Goal: Information Seeking & Learning: Learn about a topic

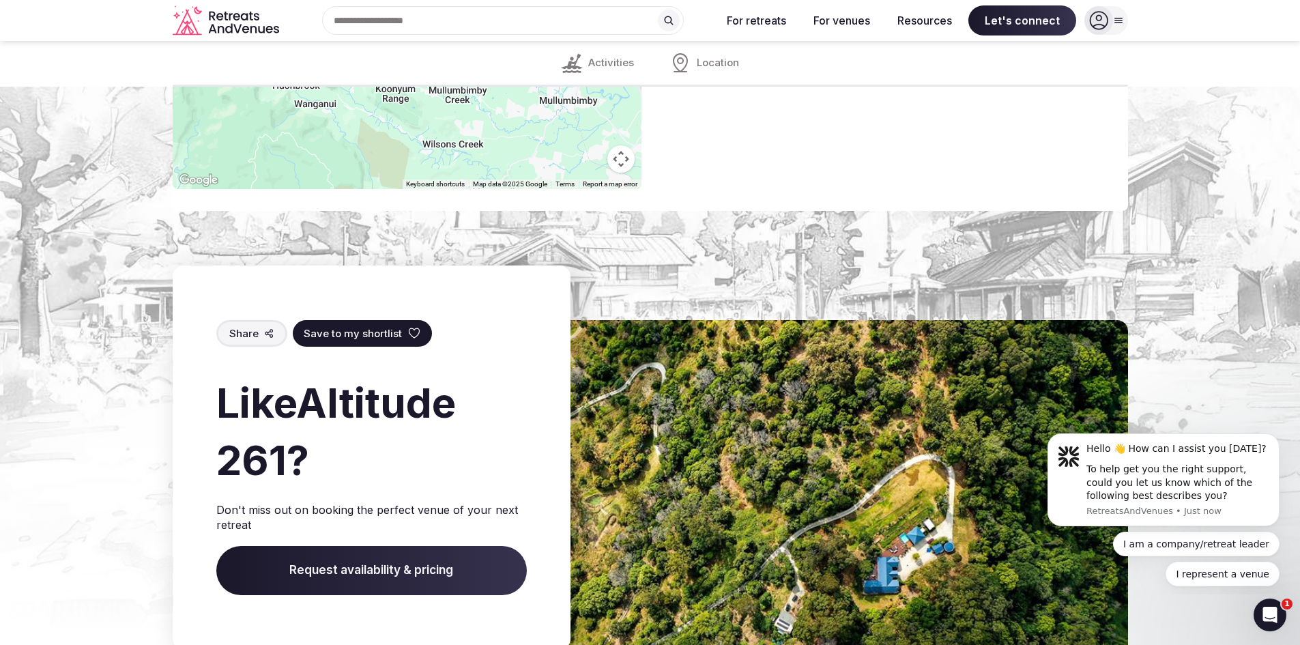
scroll to position [1457, 0]
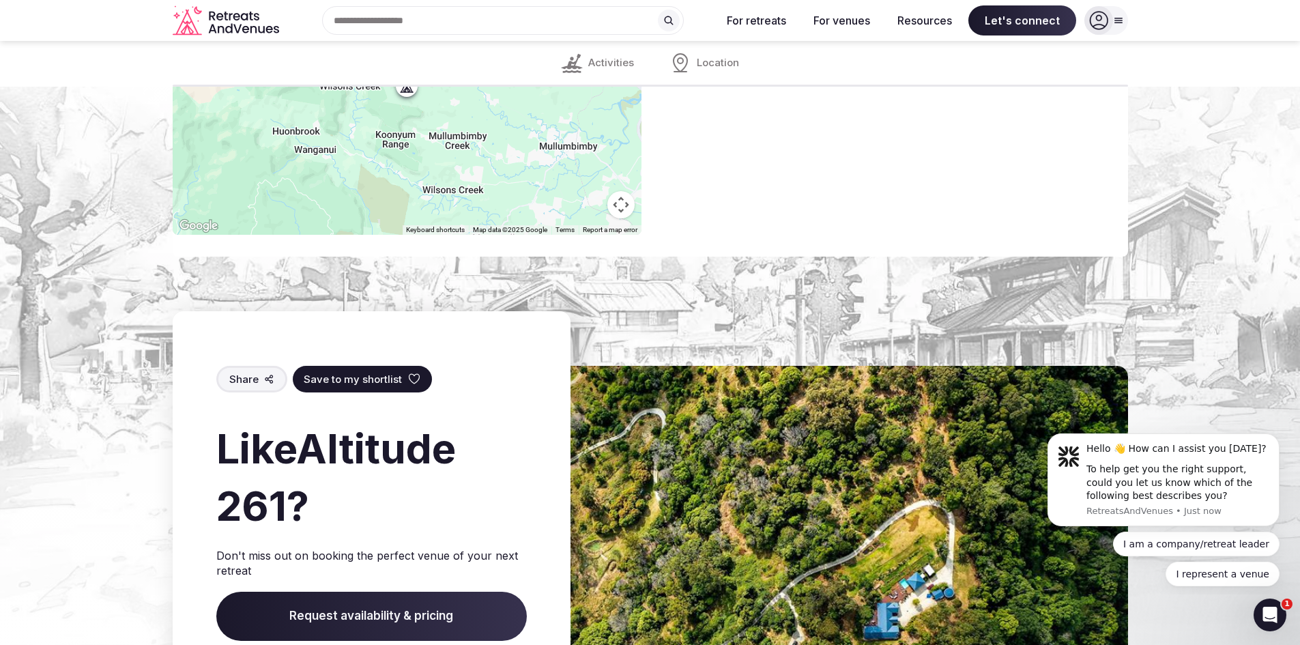
click at [706, 462] on img at bounding box center [770, 605] width 717 height 478
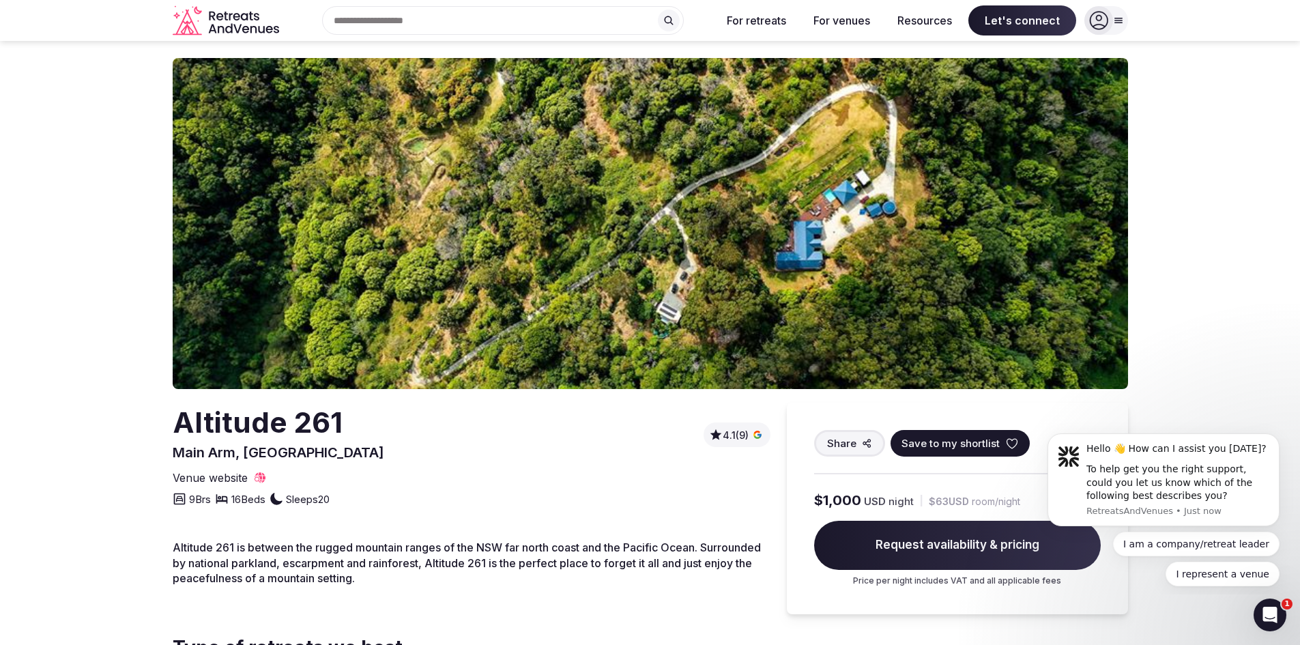
scroll to position [0, 0]
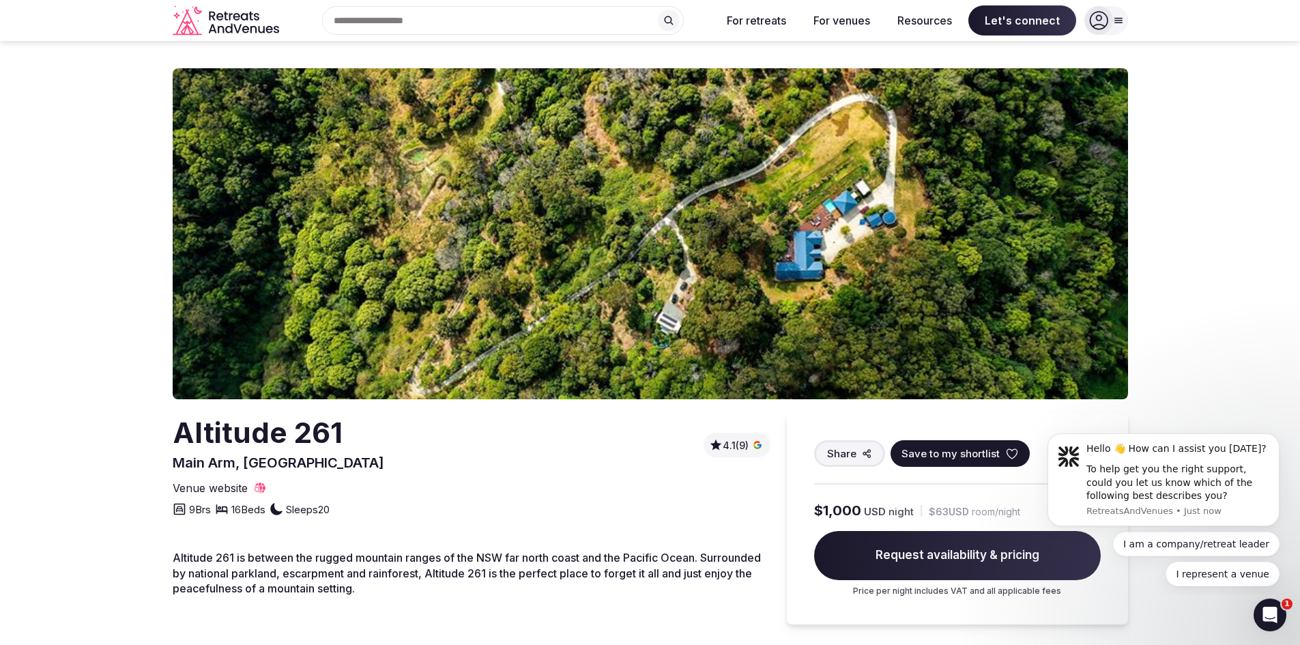
click at [579, 252] on img at bounding box center [651, 233] width 956 height 331
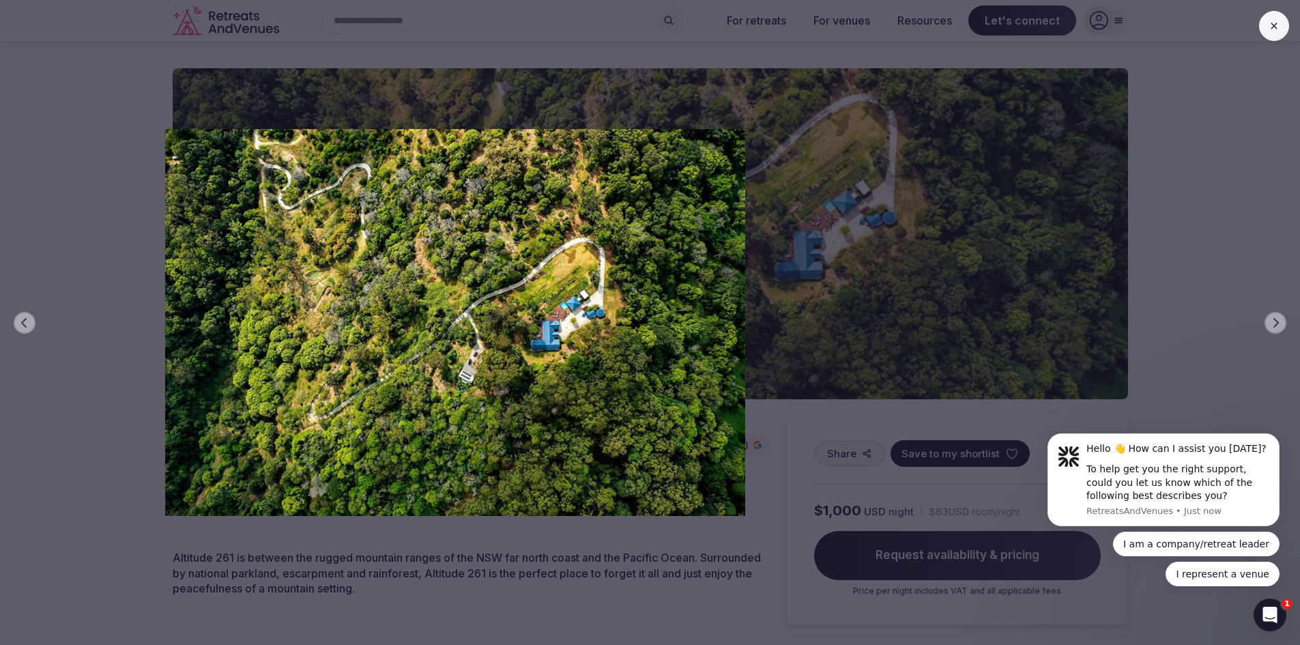
click at [1022, 302] on div "Previous slide Next slide" at bounding box center [650, 322] width 1300 height 645
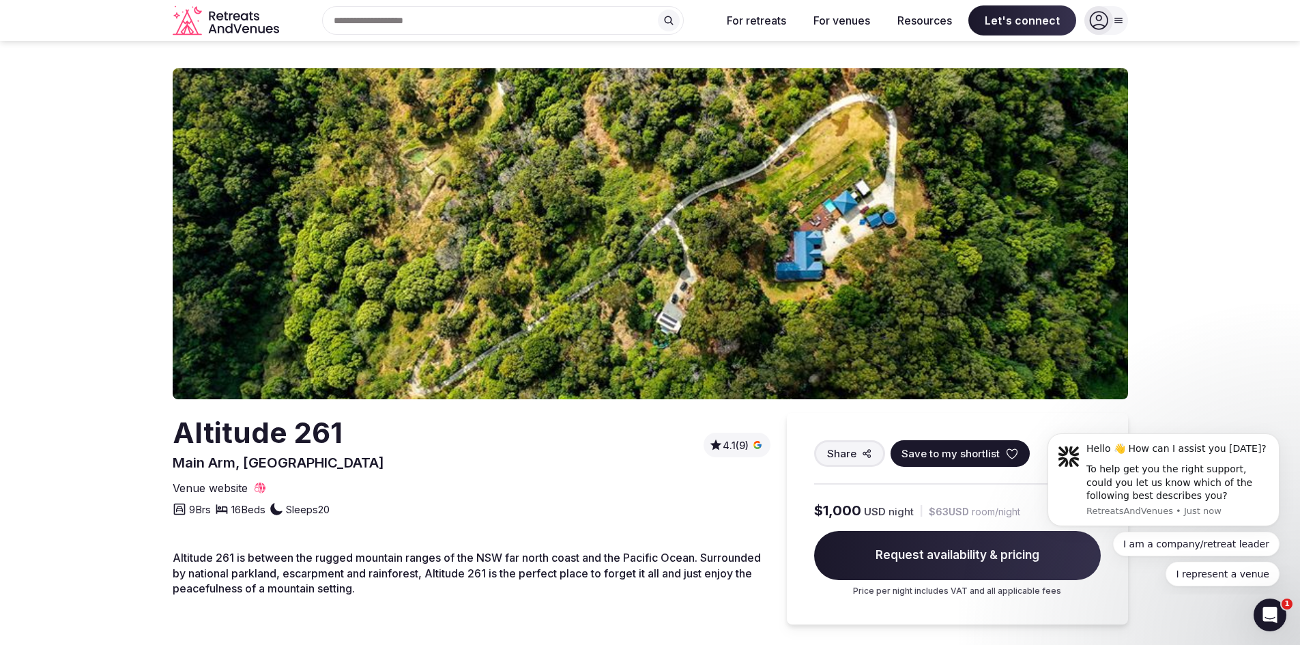
click at [1211, 319] on section "Altitude [STREET_ADDRESS] 4.1 (9) Share Save to my shortlist Venue website 9 Br…" at bounding box center [650, 490] width 1300 height 898
click at [898, 324] on img at bounding box center [651, 233] width 956 height 331
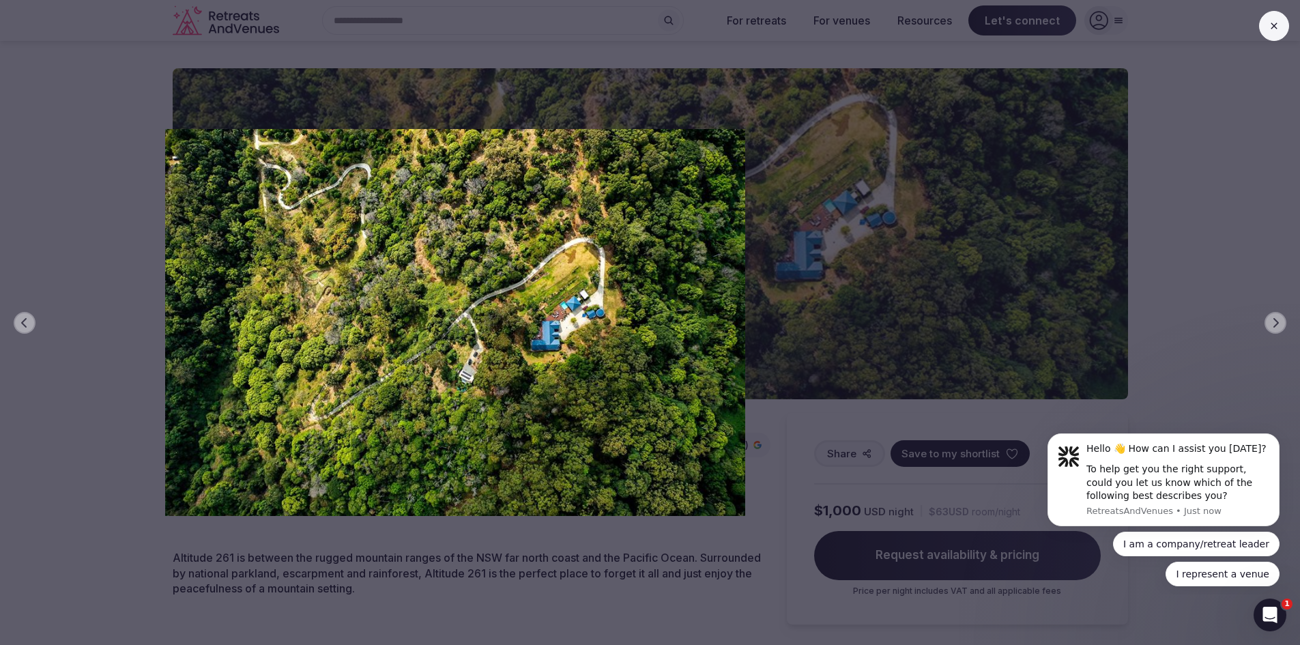
click at [1275, 308] on div "Previous slide Next slide" at bounding box center [650, 322] width 1300 height 645
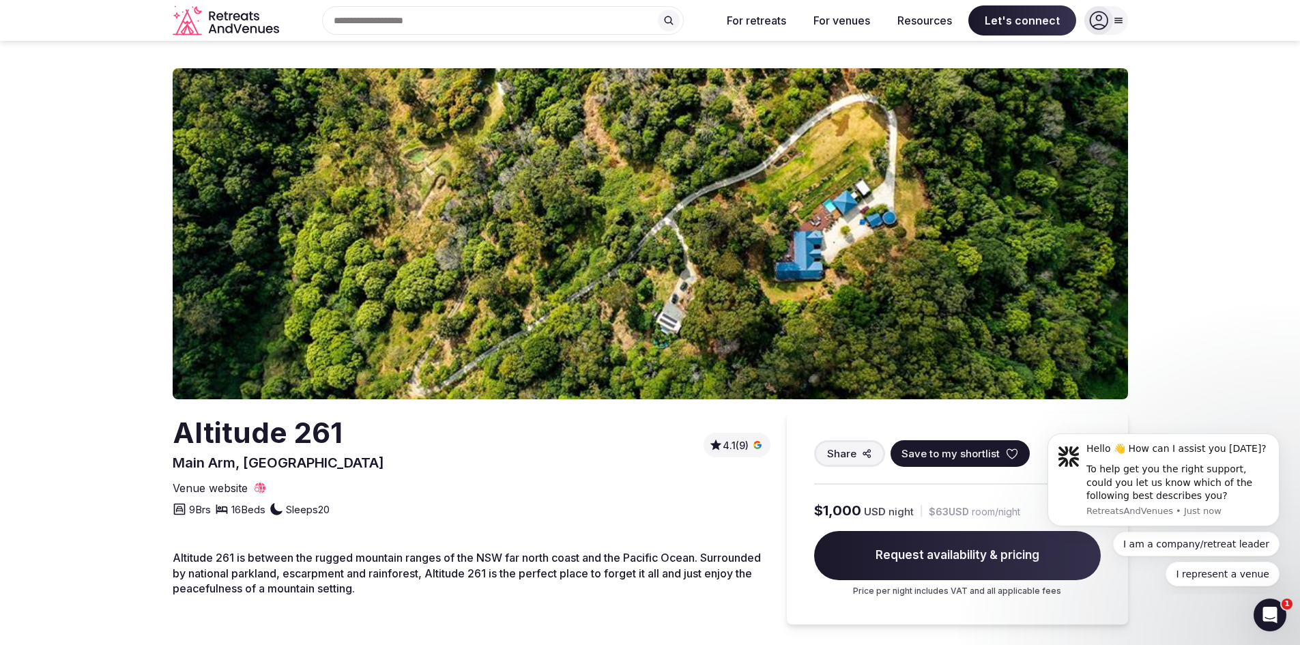
click at [1279, 308] on div "Previous slide Next slide" at bounding box center [650, 322] width 1300 height 645
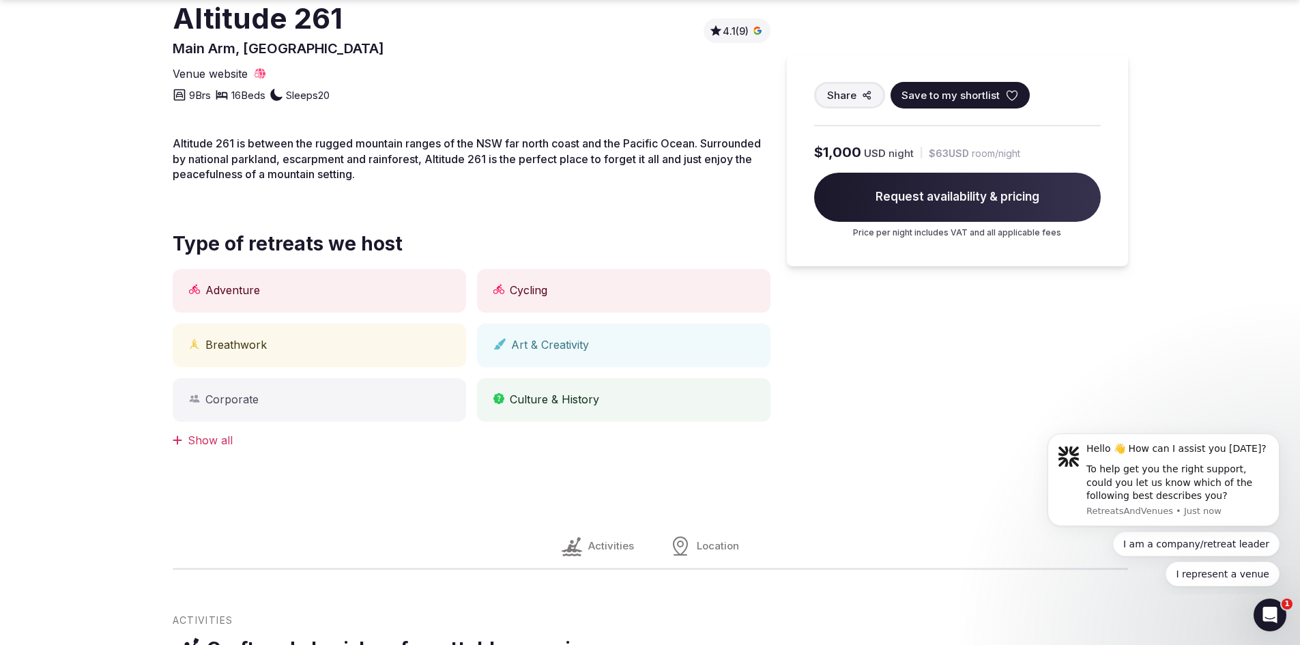
scroll to position [417, 0]
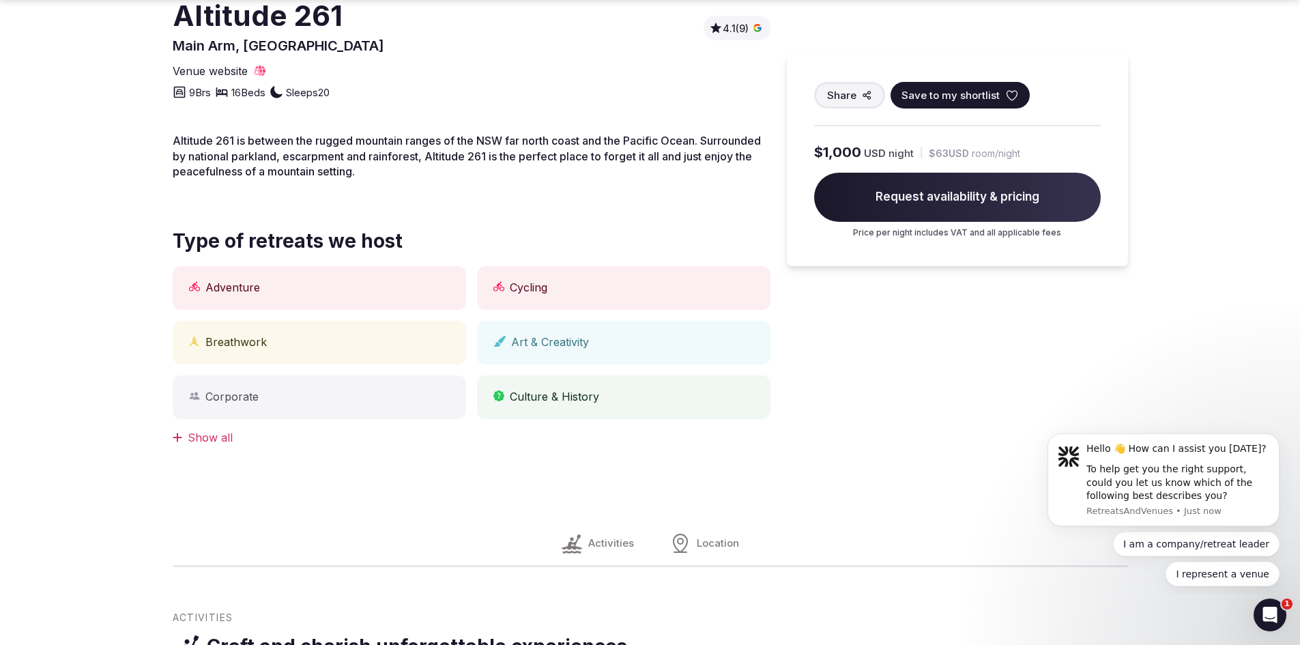
click at [205, 440] on div "Show all" at bounding box center [472, 437] width 598 height 15
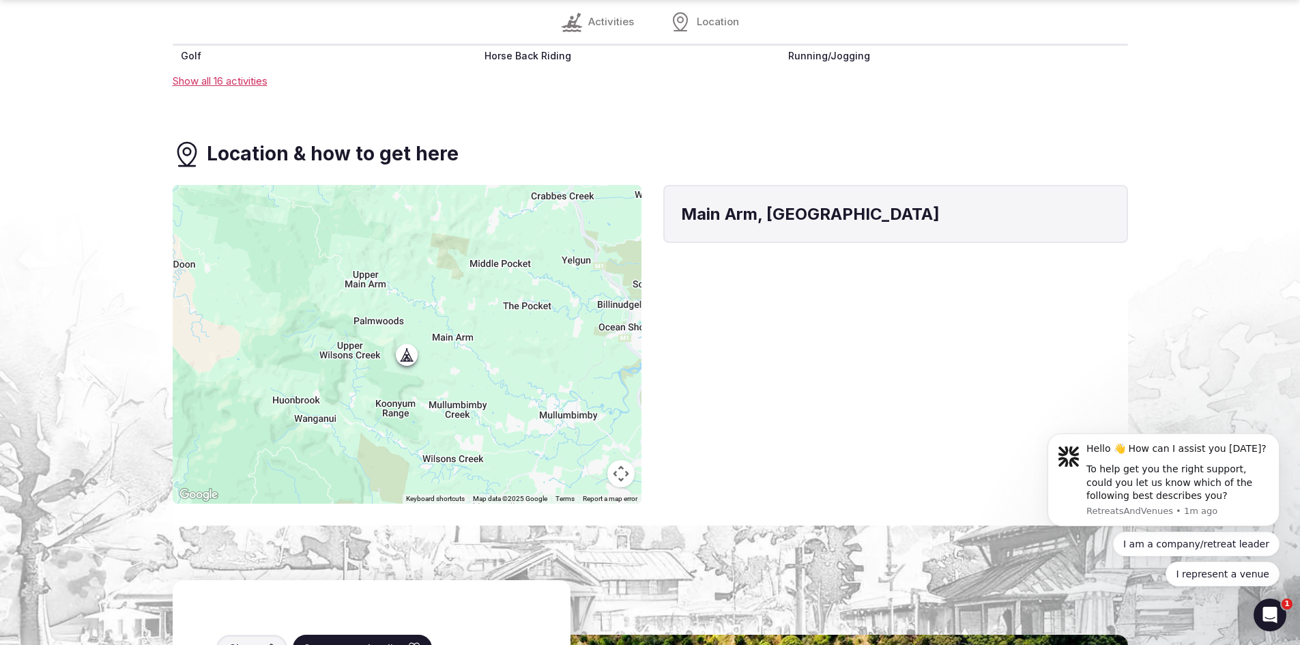
scroll to position [1851, 0]
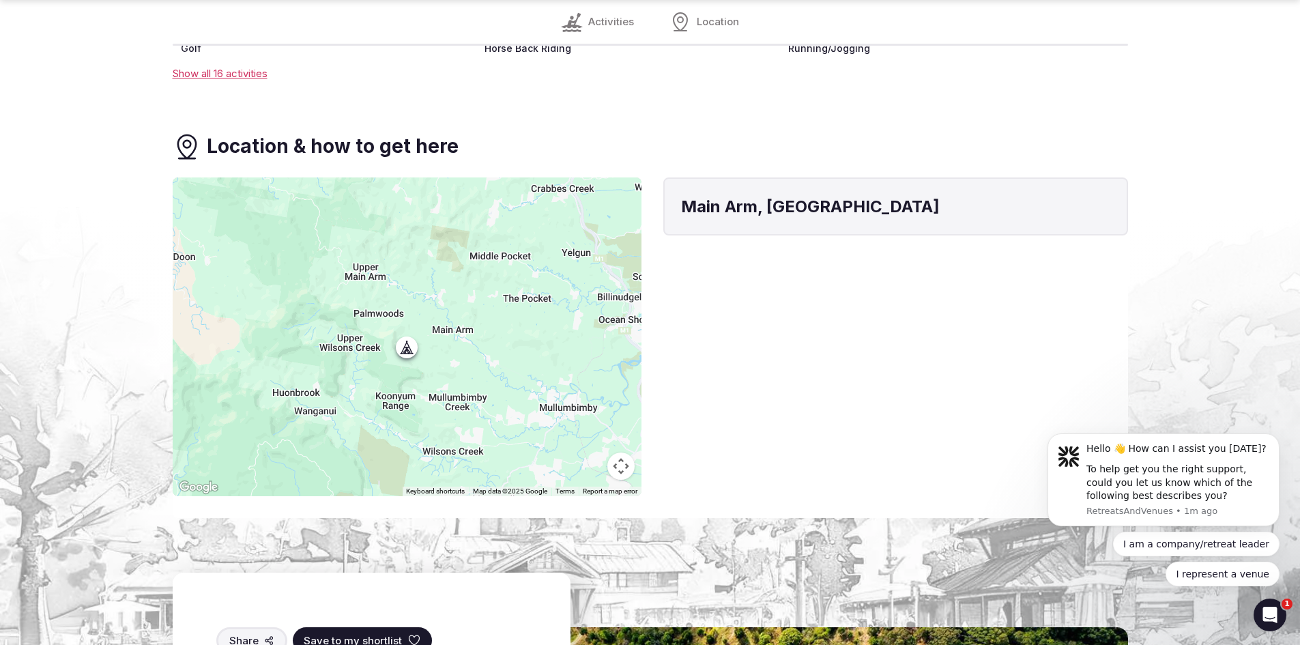
click at [413, 352] on div at bounding box center [407, 336] width 469 height 319
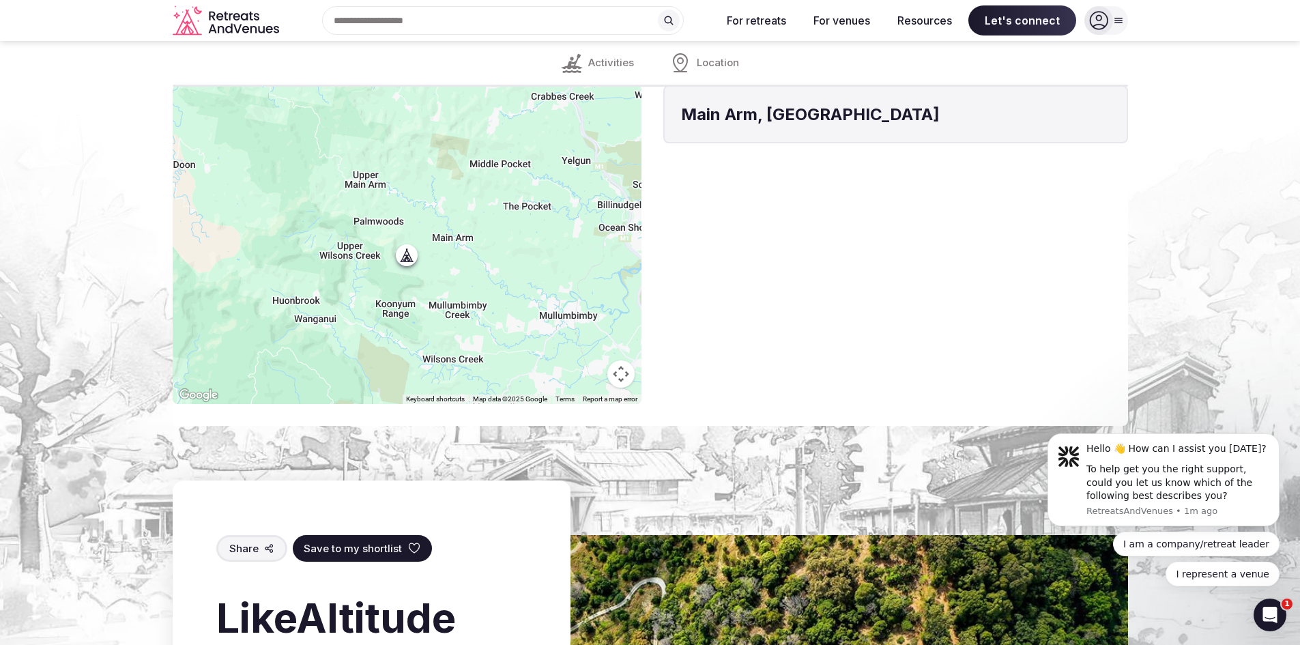
scroll to position [1588, 0]
